Goal: Obtain resource: Obtain resource

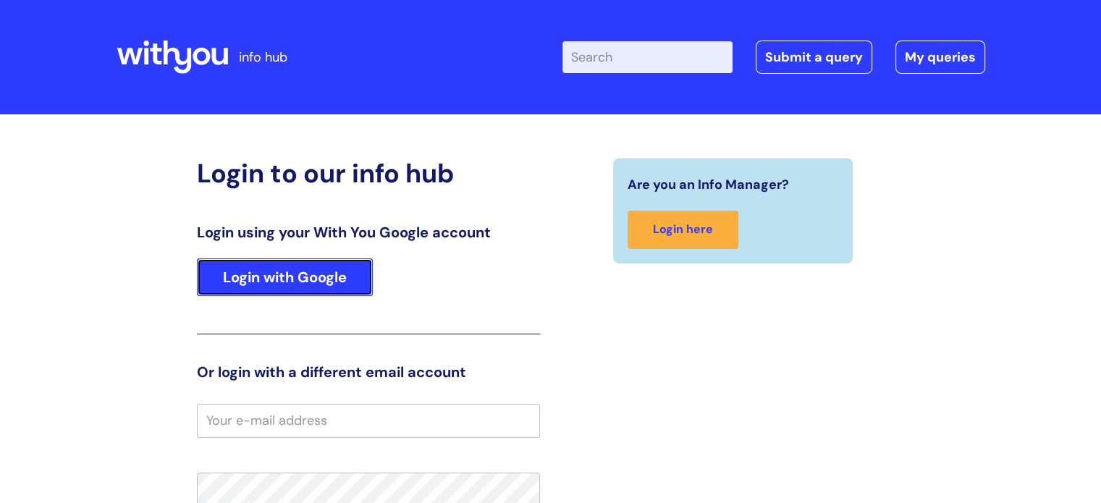
click at [332, 268] on link "Login with Google" at bounding box center [285, 277] width 176 height 38
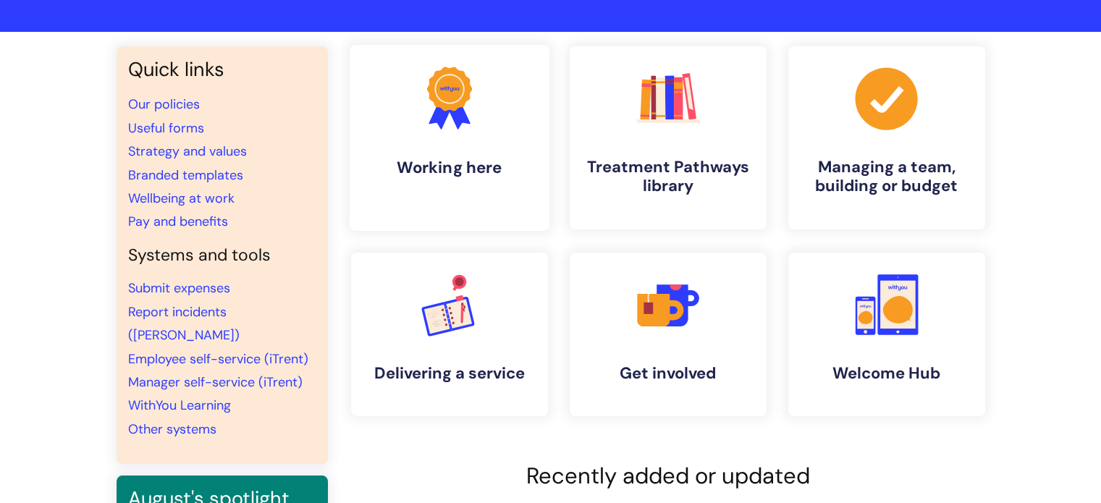
scroll to position [83, 0]
click at [157, 127] on link "Useful forms" at bounding box center [166, 127] width 76 height 17
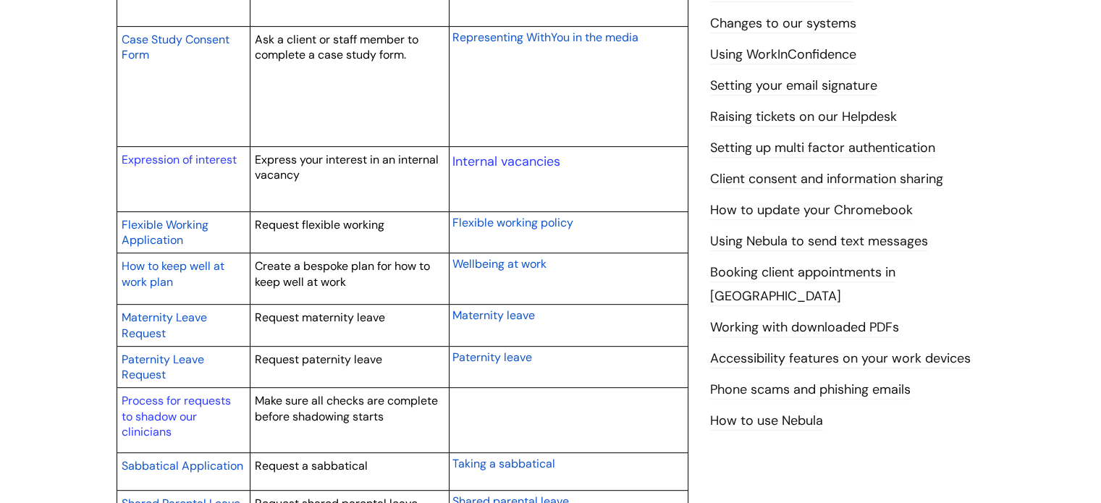
scroll to position [578, 0]
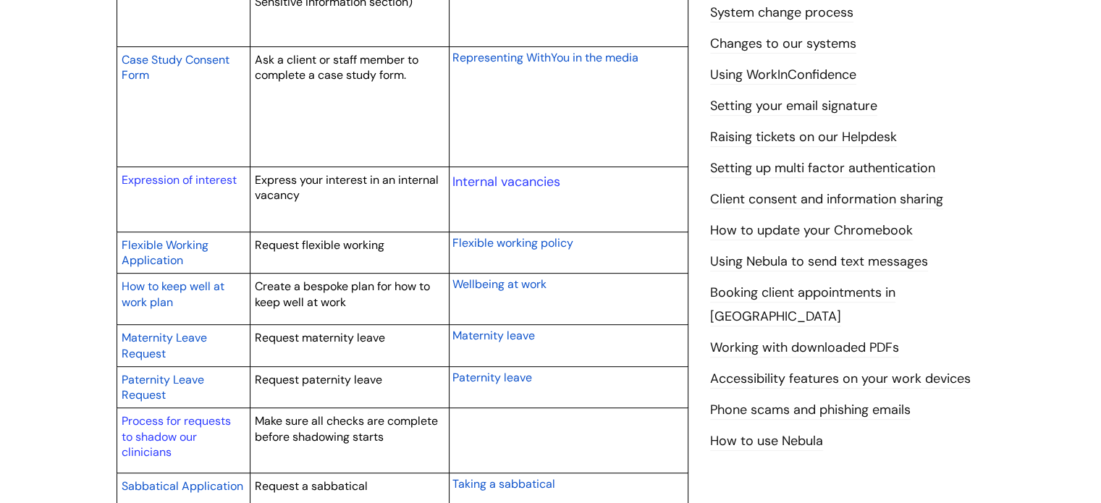
click at [485, 379] on span "Paternity leave" at bounding box center [492, 377] width 80 height 15
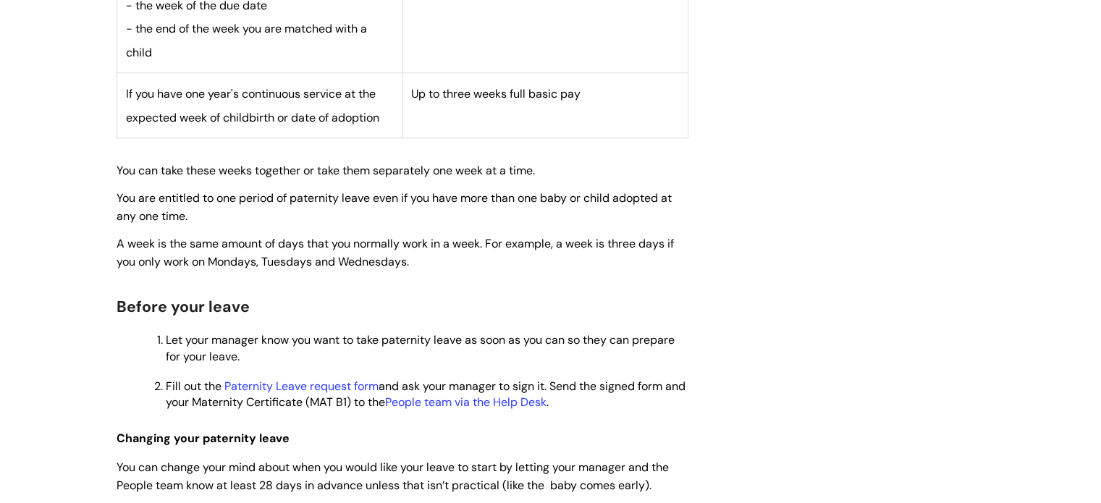
scroll to position [1057, 0]
click at [305, 379] on link "Paternity Leave request form" at bounding box center [301, 386] width 154 height 15
